Goal: Use online tool/utility: Utilize a website feature to perform a specific function

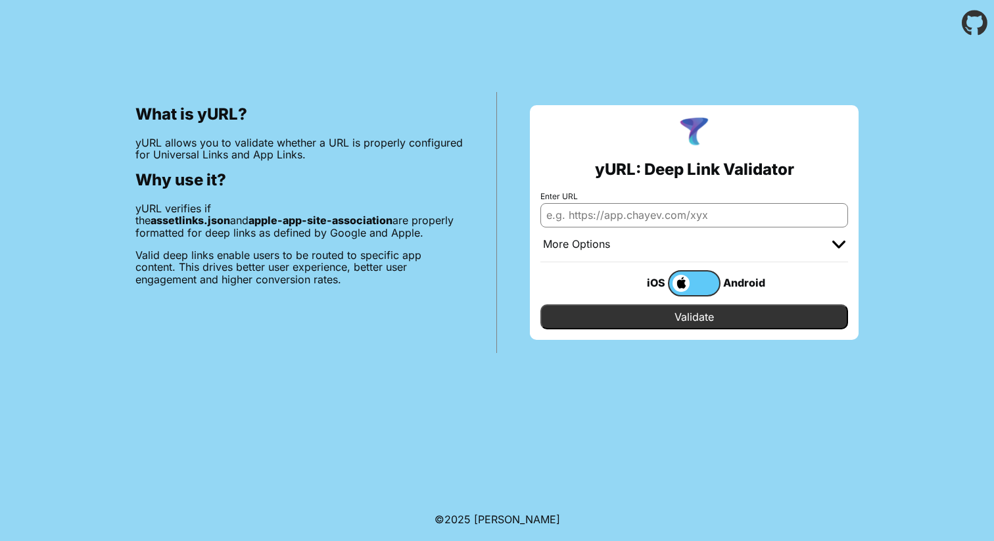
click at [619, 213] on input "Enter URL" at bounding box center [694, 215] width 308 height 24
paste input "[URL][DOMAIN_NAME]"
type input "[URL][DOMAIN_NAME]"
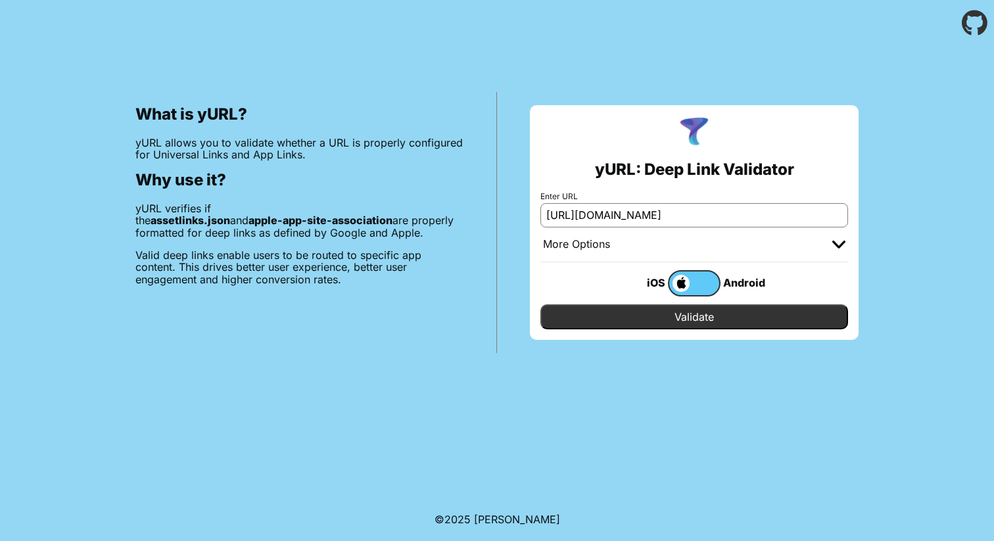
click at [711, 319] on input "Validate" at bounding box center [694, 316] width 308 height 25
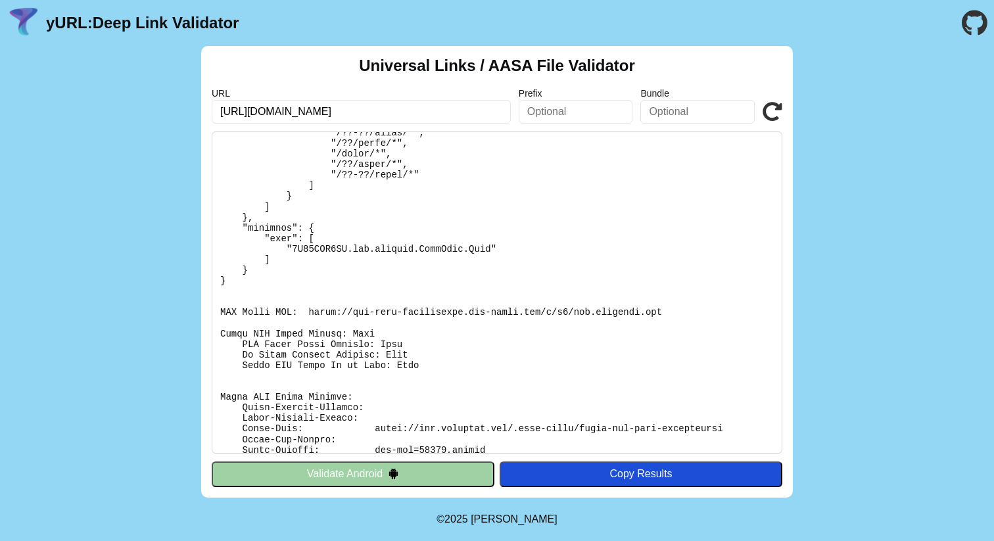
scroll to position [8349, 0]
